Goal: Transaction & Acquisition: Purchase product/service

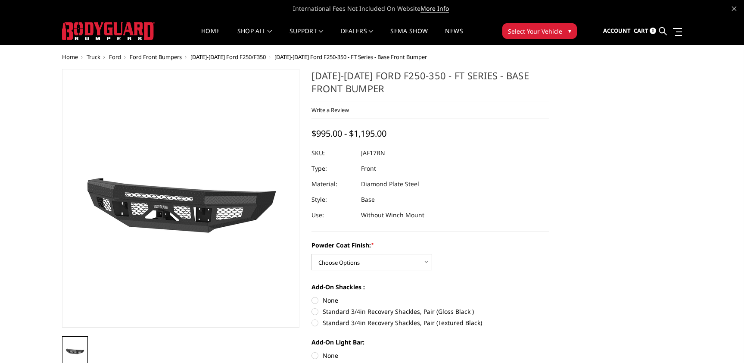
scroll to position [40, 0]
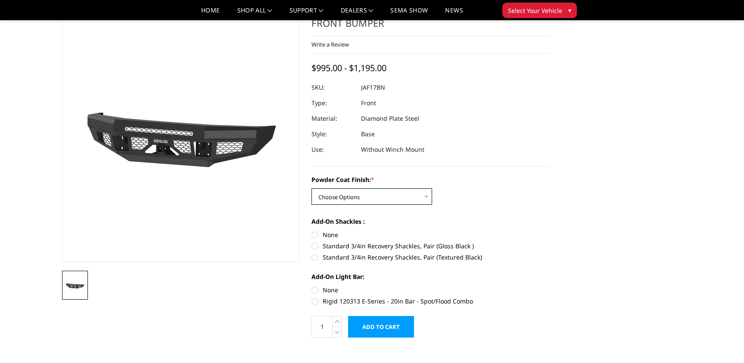
click at [311, 188] on select "Choose Options Bare Metal Gloss Black Powder Coat Textured Black Powder Coat" at bounding box center [371, 196] width 121 height 16
click option "Textured Black Powder Coat" at bounding box center [0, 0] width 0 height 0
click at [311, 188] on select "Choose Options Bare Metal Gloss Black Powder Coat Textured Black Powder Coat" at bounding box center [371, 196] width 121 height 16
click option "Gloss Black Powder Coat" at bounding box center [0, 0] width 0 height 0
click at [311, 188] on select "Choose Options Bare Metal Gloss Black Powder Coat Textured Black Powder Coat" at bounding box center [371, 196] width 121 height 16
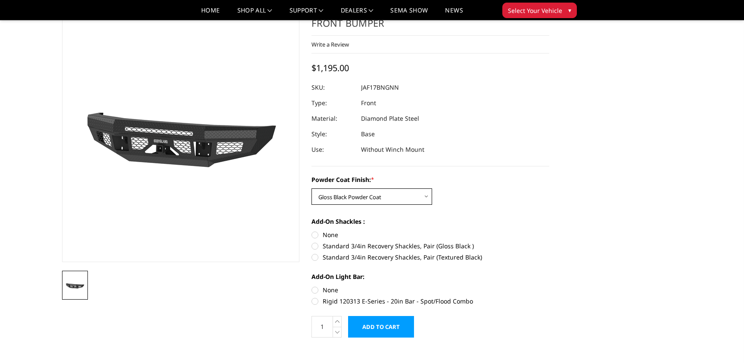
select select "3374"
click option "Textured Black Powder Coat" at bounding box center [0, 0] width 0 height 0
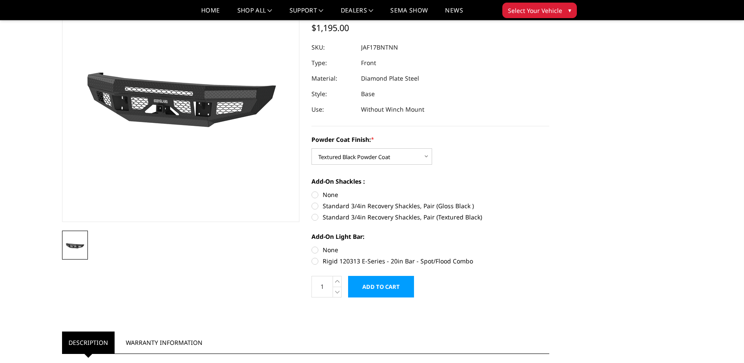
click at [314, 261] on label "Rigid 120313 E-Series - 20in Bar - Spot/Flood Combo" at bounding box center [430, 260] width 238 height 9
click at [549, 246] on input "Rigid 120313 E-Series - 20in Bar - Spot/Flood Combo" at bounding box center [549, 245] width 0 height 0
radio input "true"
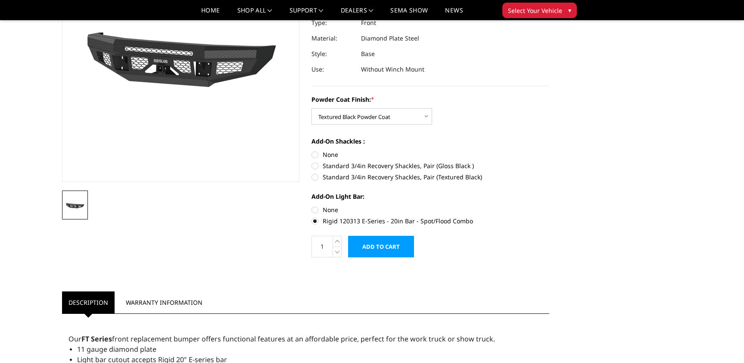
scroll to position [0, 0]
